Goal: Transaction & Acquisition: Purchase product/service

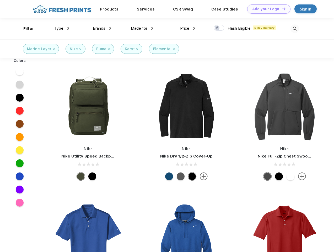
click at [267, 9] on link "Add your Logo Design Tool" at bounding box center [268, 8] width 43 height 9
click at [0, 0] on div "Design Tool" at bounding box center [0, 0] width 0 height 0
click at [281, 9] on link "Add your Logo Design Tool" at bounding box center [268, 8] width 43 height 9
click at [25, 29] on div "Filter" at bounding box center [28, 29] width 11 height 6
click at [62, 28] on span "Type" at bounding box center [58, 28] width 9 height 5
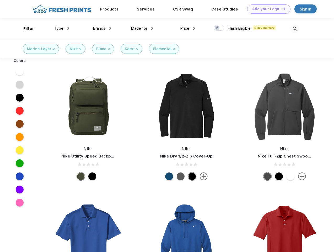
click at [102, 28] on span "Brands" at bounding box center [99, 28] width 13 height 5
click at [142, 28] on span "Made for" at bounding box center [139, 28] width 17 height 5
click at [188, 28] on span "Price" at bounding box center [184, 28] width 9 height 5
click at [219, 28] on div at bounding box center [219, 28] width 10 height 6
click at [217, 28] on input "checkbox" at bounding box center [215, 26] width 3 height 3
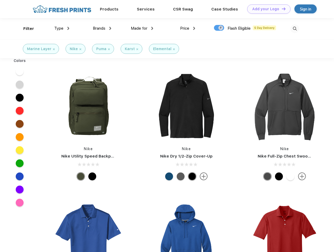
click at [295, 29] on img at bounding box center [295, 28] width 9 height 9
